Goal: Transaction & Acquisition: Purchase product/service

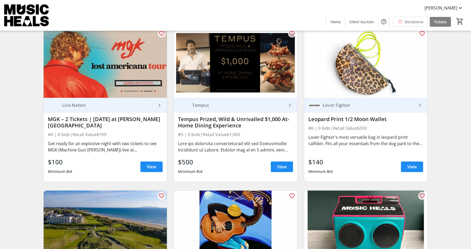
scroll to position [223, 0]
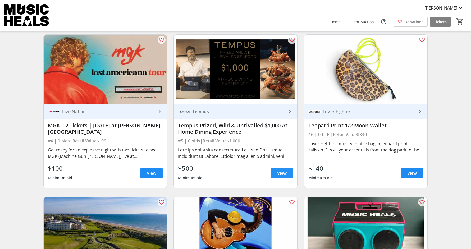
click at [285, 174] on span "View" at bounding box center [282, 173] width 10 height 6
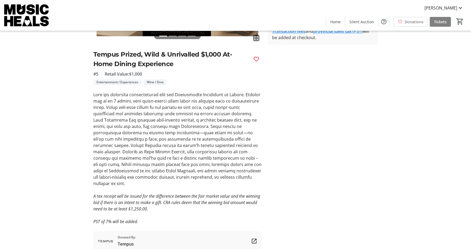
scroll to position [117, 0]
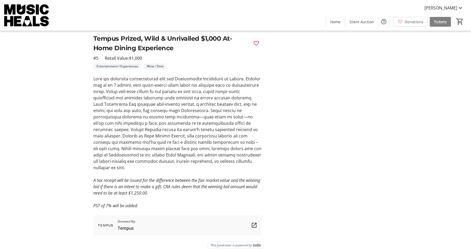
click at [110, 218] on img at bounding box center [106, 225] width 16 height 16
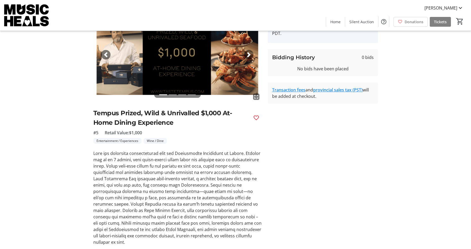
scroll to position [0, 0]
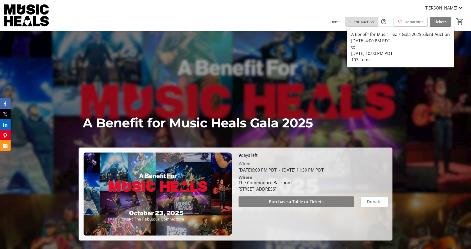
click at [367, 22] on span "Silent Auction" at bounding box center [361, 22] width 25 height 6
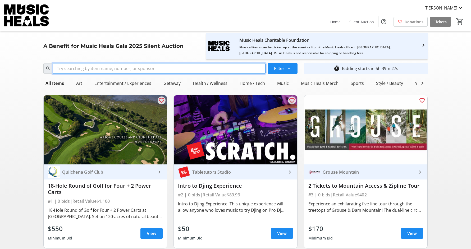
click at [229, 66] on input "Search" at bounding box center [159, 68] width 213 height 11
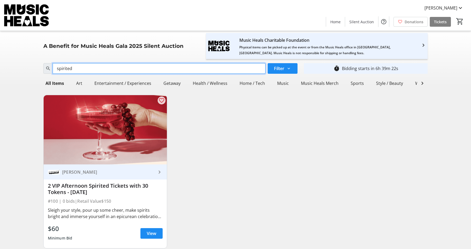
scroll to position [15, 0]
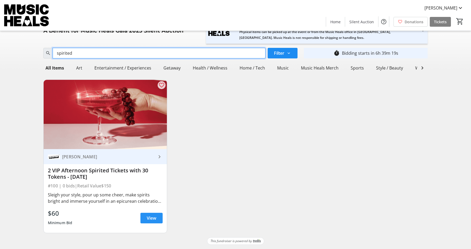
type input "spirited"
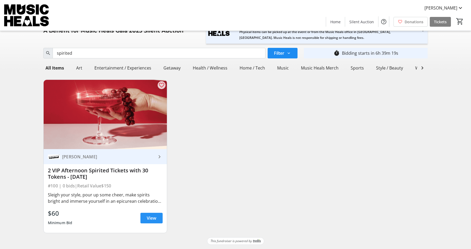
click at [149, 220] on span "View" at bounding box center [152, 218] width 10 height 6
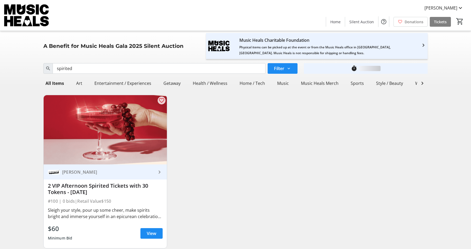
scroll to position [15, 0]
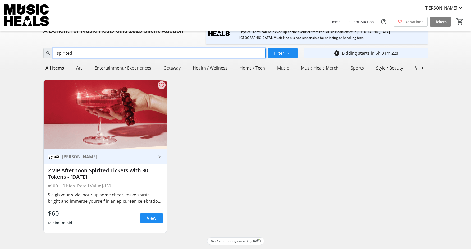
drag, startPoint x: 108, startPoint y: 52, endPoint x: 15, endPoint y: 51, distance: 93.1
click at [15, 51] on div "Search spirited Filter timer_outline Bidding starts in 6h 31m 22s All Items Art…" at bounding box center [235, 142] width 469 height 192
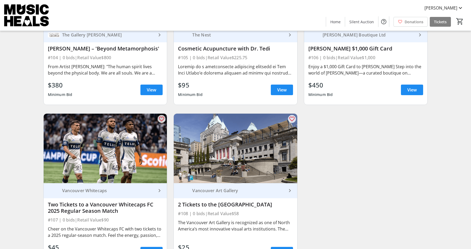
scroll to position [5675, 0]
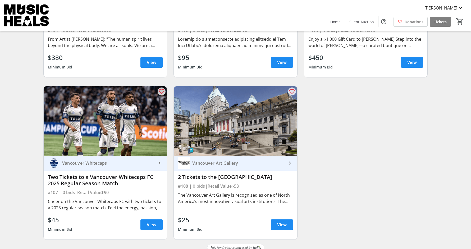
click at [266, 129] on img at bounding box center [236, 120] width 124 height 69
